Goal: Communication & Community: Ask a question

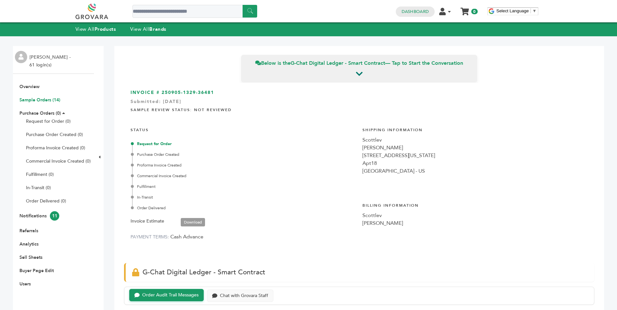
click at [47, 98] on link "Sample Orders (14)" at bounding box center [39, 100] width 41 height 6
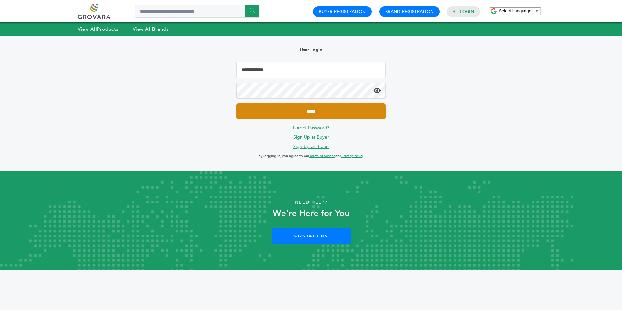
type input "**********"
click at [255, 117] on input "*****" at bounding box center [311, 111] width 149 height 16
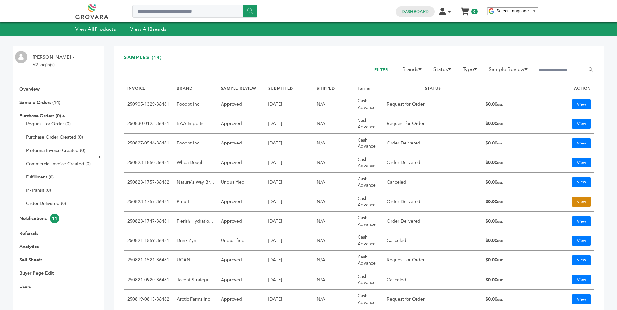
click at [572, 200] on link "View" at bounding box center [581, 202] width 19 height 10
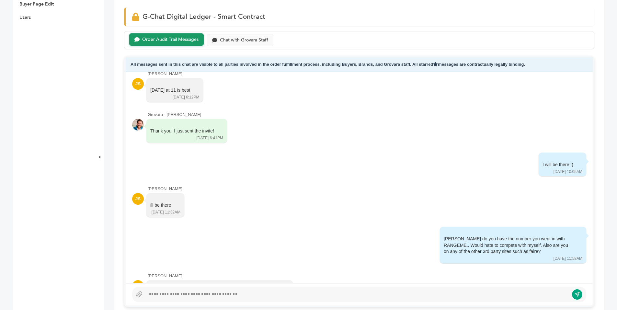
scroll to position [265, 0]
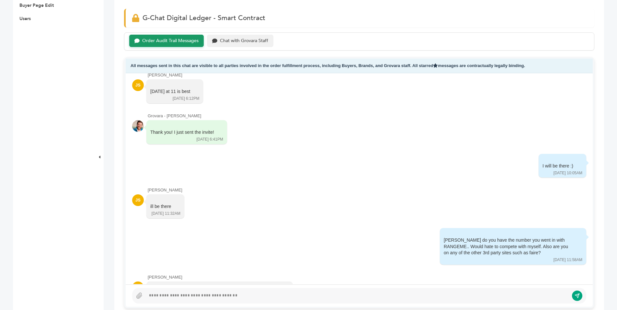
click at [248, 38] on div "Chat with Grovara Staff" at bounding box center [244, 41] width 48 height 6
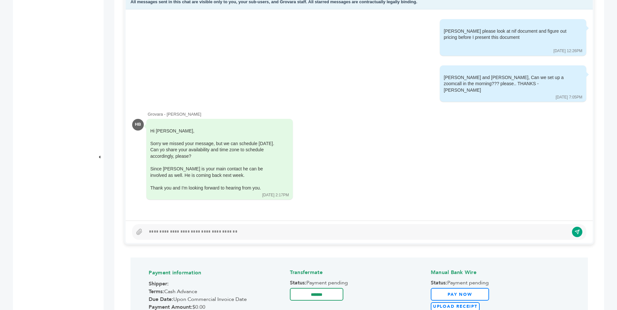
scroll to position [333, 0]
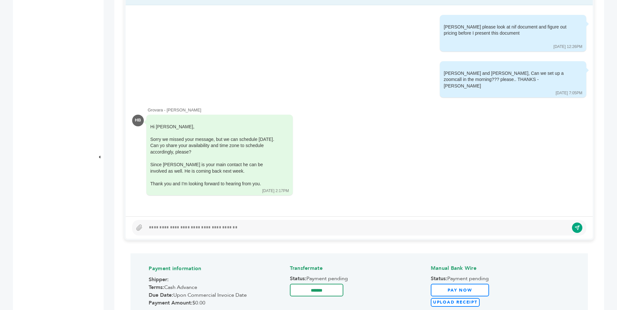
click at [184, 228] on div at bounding box center [357, 228] width 423 height 8
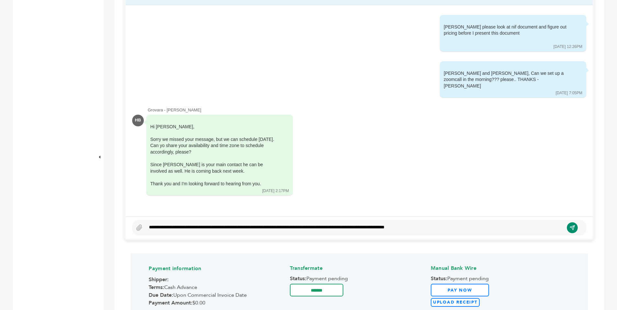
click at [572, 229] on icon "submit" at bounding box center [573, 228] width 6 height 6
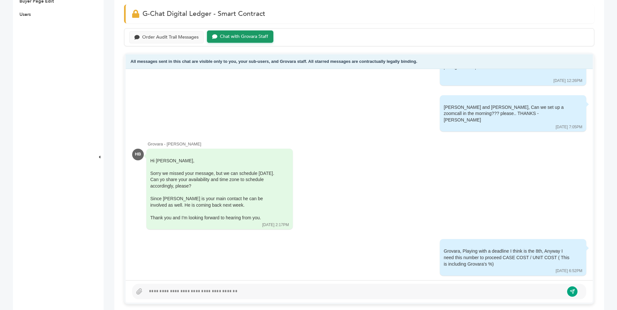
scroll to position [268, 0]
click at [181, 37] on div "Order Audit Trail Messages" at bounding box center [170, 38] width 56 height 6
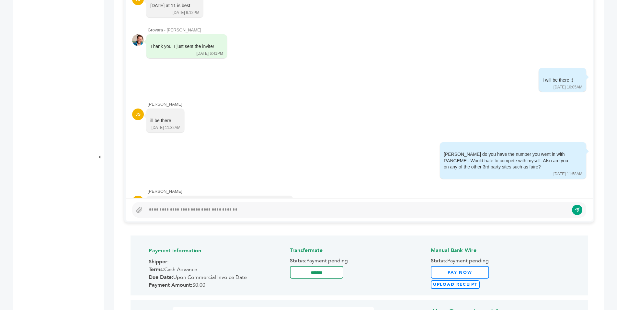
scroll to position [358, 0]
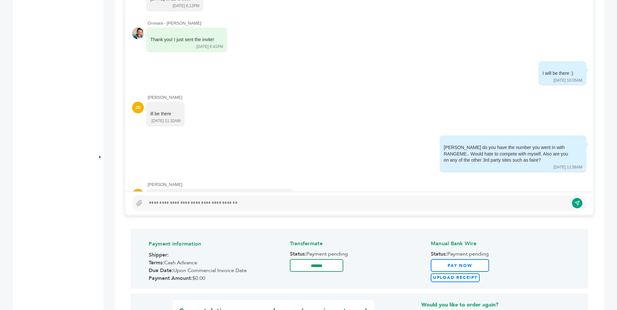
click at [196, 204] on div at bounding box center [357, 203] width 423 height 8
